Goal: Information Seeking & Learning: Learn about a topic

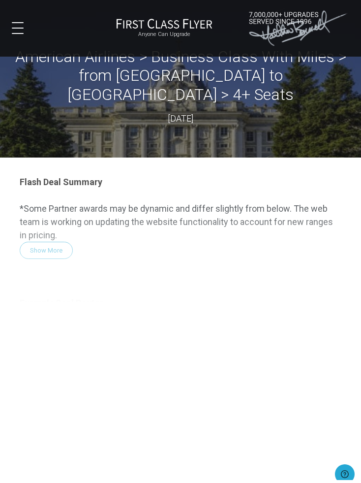
click at [41, 231] on div "Flash Deal Summary *Some Partner awards may be dynamic and differ slightly from…" at bounding box center [181, 353] width 342 height 373
click at [50, 227] on div "Flash Deal Summary *Some Partner awards may be dynamic and differ slightly from…" at bounding box center [181, 353] width 342 height 373
click at [42, 228] on div "Flash Deal Summary *Some Partner awards may be dynamic and differ slightly from…" at bounding box center [181, 353] width 342 height 373
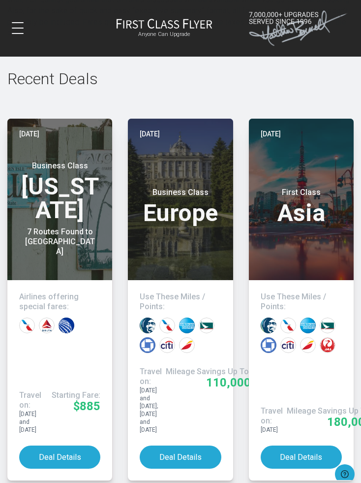
scroll to position [1018, 0]
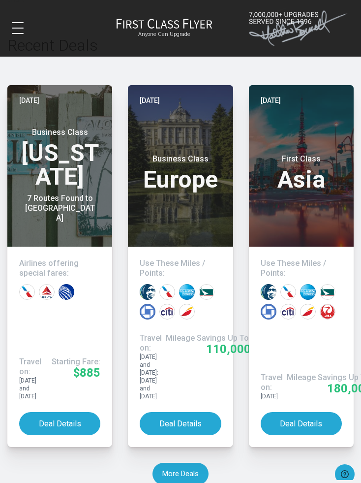
click at [175, 291] on button "Deal Details" at bounding box center [180, 423] width 81 height 23
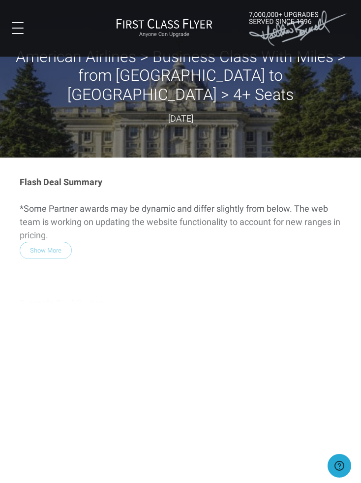
click at [39, 233] on div "Flash Deal Summary *Some Partner awards may be dynamic and differ slightly from…" at bounding box center [181, 358] width 342 height 383
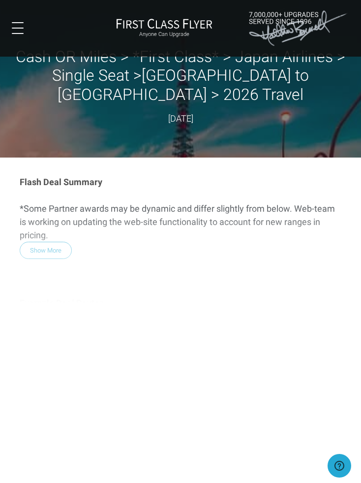
click at [41, 228] on div "Flash Deal Summary *Some Partner awards may be dynamic and differ slightly from…" at bounding box center [181, 358] width 342 height 383
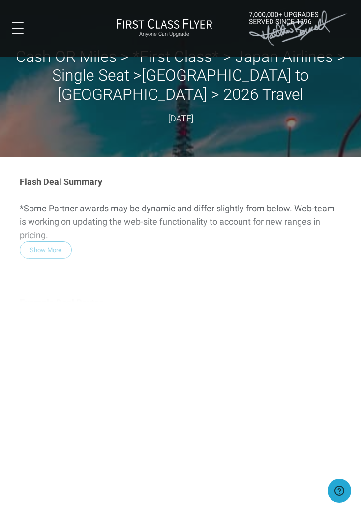
click at [17, 28] on span at bounding box center [18, 28] width 12 height 1
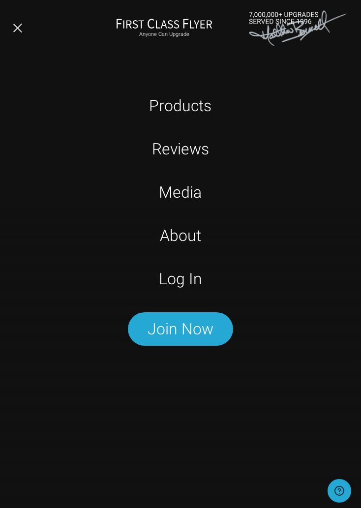
click at [171, 282] on link "Log In" at bounding box center [180, 279] width 225 height 20
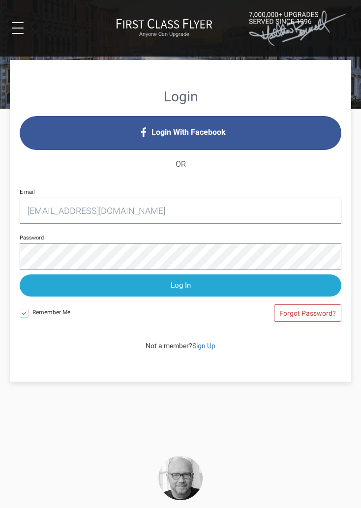
type input "Ads@jeremyhiggins.com"
click at [181, 285] on input "Log In" at bounding box center [181, 286] width 322 height 22
click at [120, 284] on input "Log In" at bounding box center [181, 286] width 322 height 22
click at [119, 282] on input "Log In" at bounding box center [181, 286] width 322 height 22
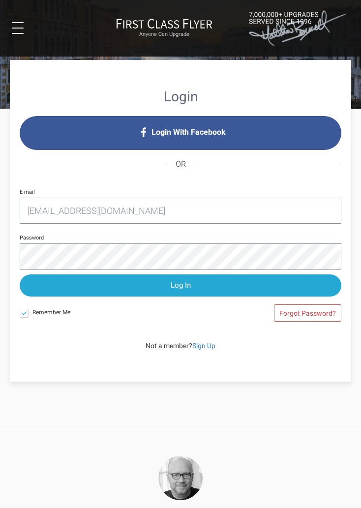
click at [127, 283] on input "Log In" at bounding box center [181, 286] width 322 height 22
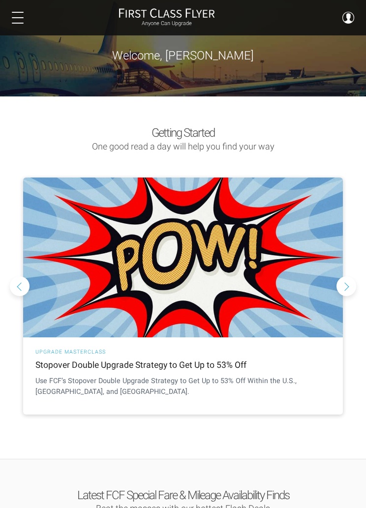
click at [18, 13] on button at bounding box center [18, 18] width 12 height 12
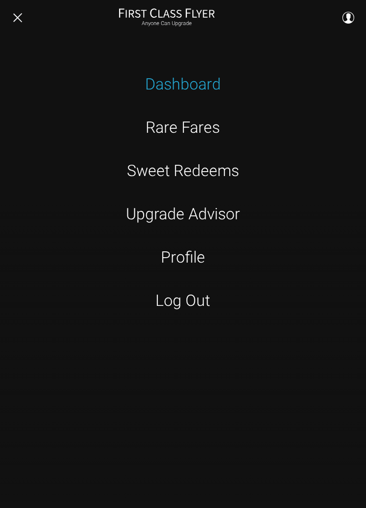
click at [164, 125] on link "Rare Fares" at bounding box center [183, 128] width 229 height 20
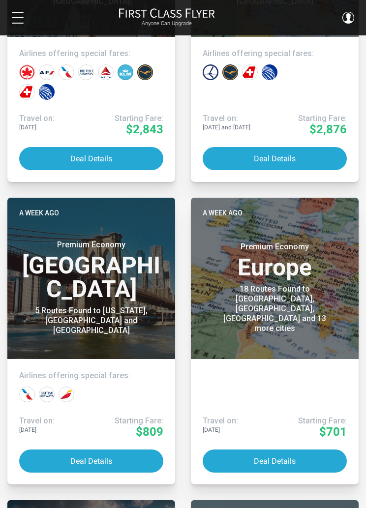
scroll to position [674, 0]
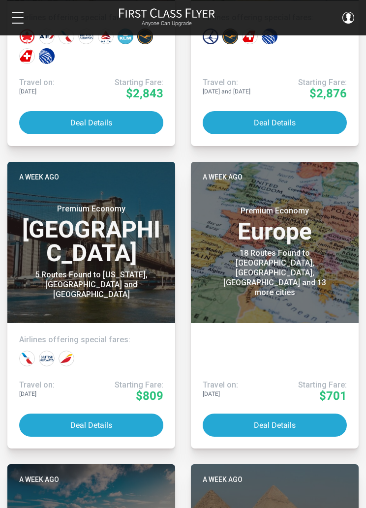
click at [294, 425] on button "Deal Details" at bounding box center [275, 425] width 144 height 23
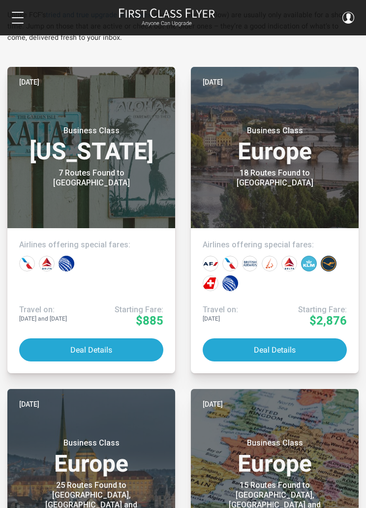
scroll to position [0, 0]
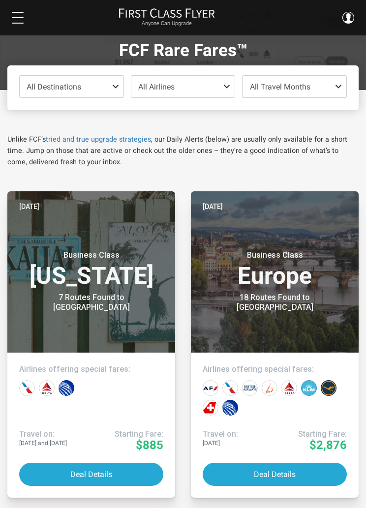
click at [143, 51] on h1 "FCF Rare Fares™" at bounding box center [183, 51] width 177 height 21
click at [17, 16] on button at bounding box center [18, 18] width 12 height 12
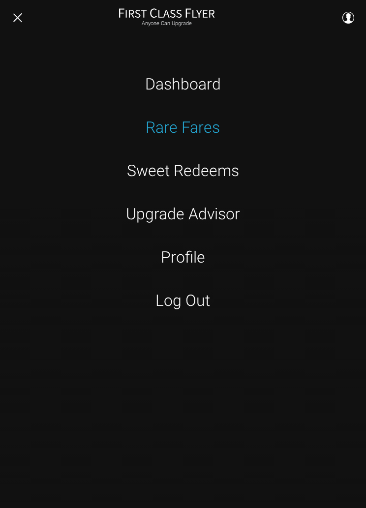
click at [164, 176] on link "Sweet Redeems" at bounding box center [183, 171] width 229 height 20
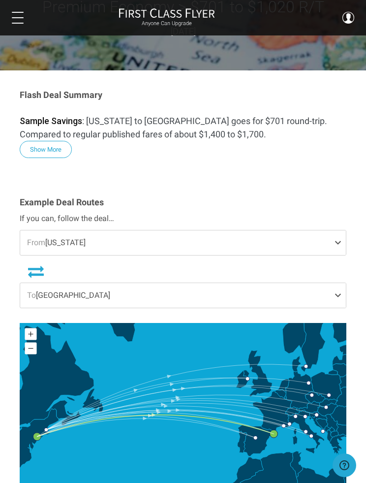
scroll to position [62, 0]
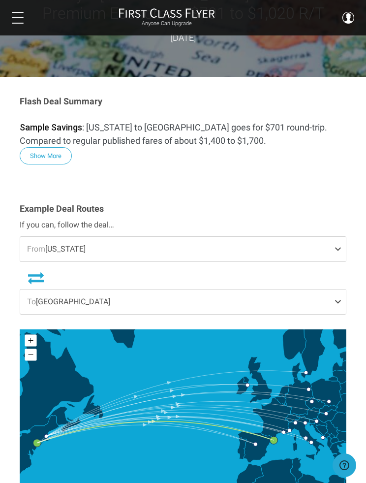
click at [308, 299] on span "To Barcelona" at bounding box center [183, 301] width 326 height 25
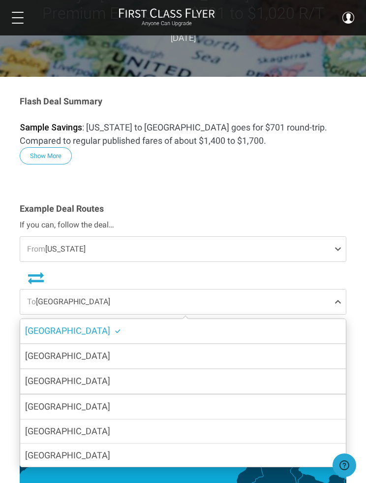
scroll to position [0, 0]
click at [47, 128] on strong "Sample Savings" at bounding box center [51, 127] width 62 height 10
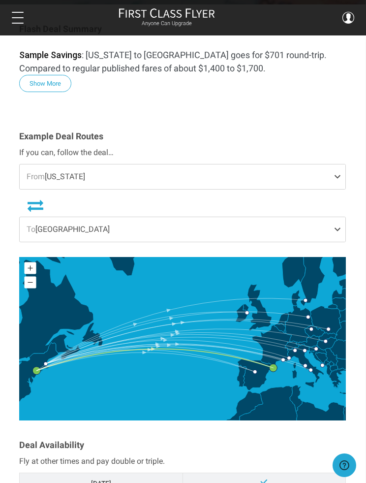
scroll to position [94, 0]
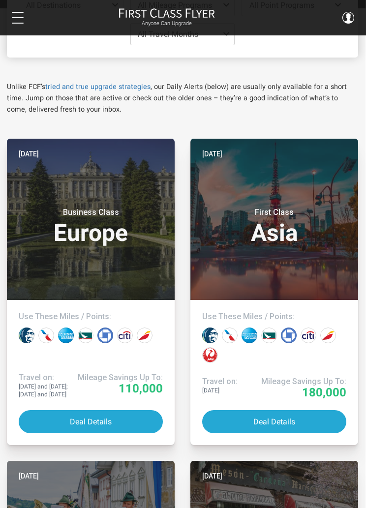
scroll to position [85, 0]
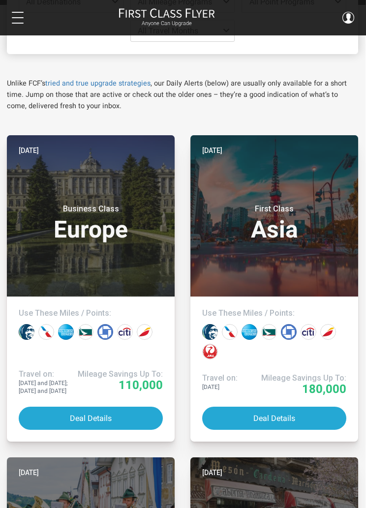
click at [66, 416] on button "Deal Details" at bounding box center [91, 418] width 144 height 23
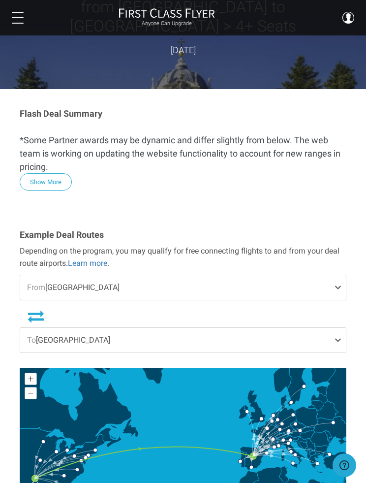
scroll to position [58, 0]
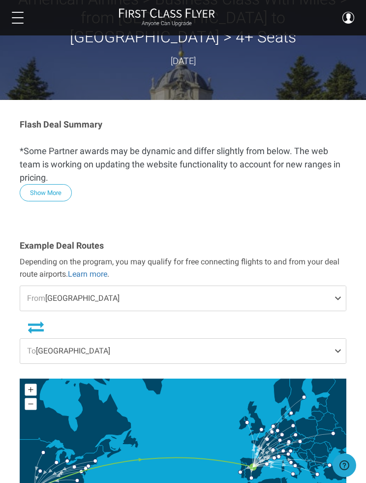
click at [327, 286] on span "From [GEOGRAPHIC_DATA]" at bounding box center [183, 298] width 326 height 25
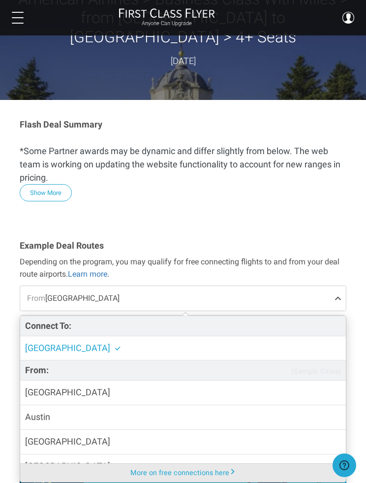
click at [348, 241] on div "Example Deal Routes Depending on the program, you may qualify for free connecti…" at bounding box center [183, 394] width 342 height 307
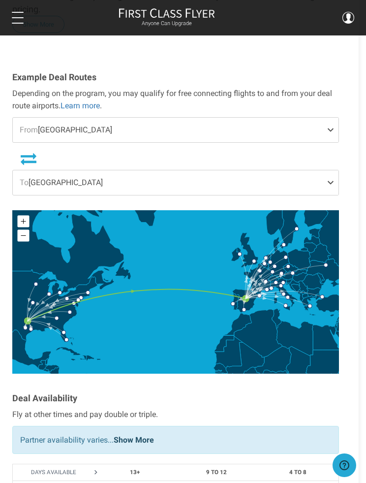
scroll to position [223, 7]
